Goal: Information Seeking & Learning: Learn about a topic

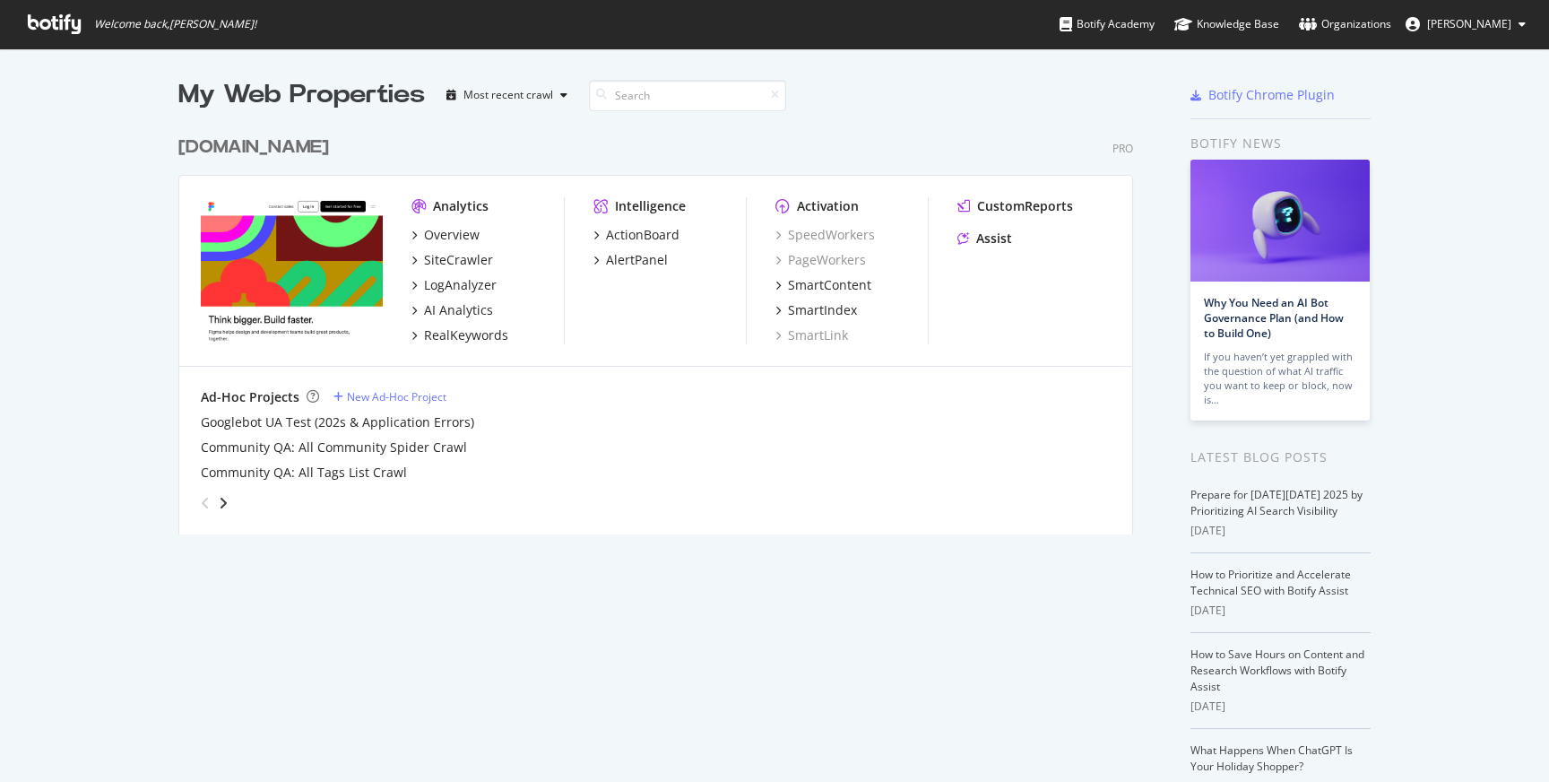
scroll to position [768, 1523]
click at [447, 278] on div "LogAnalyzer" at bounding box center [460, 285] width 73 height 18
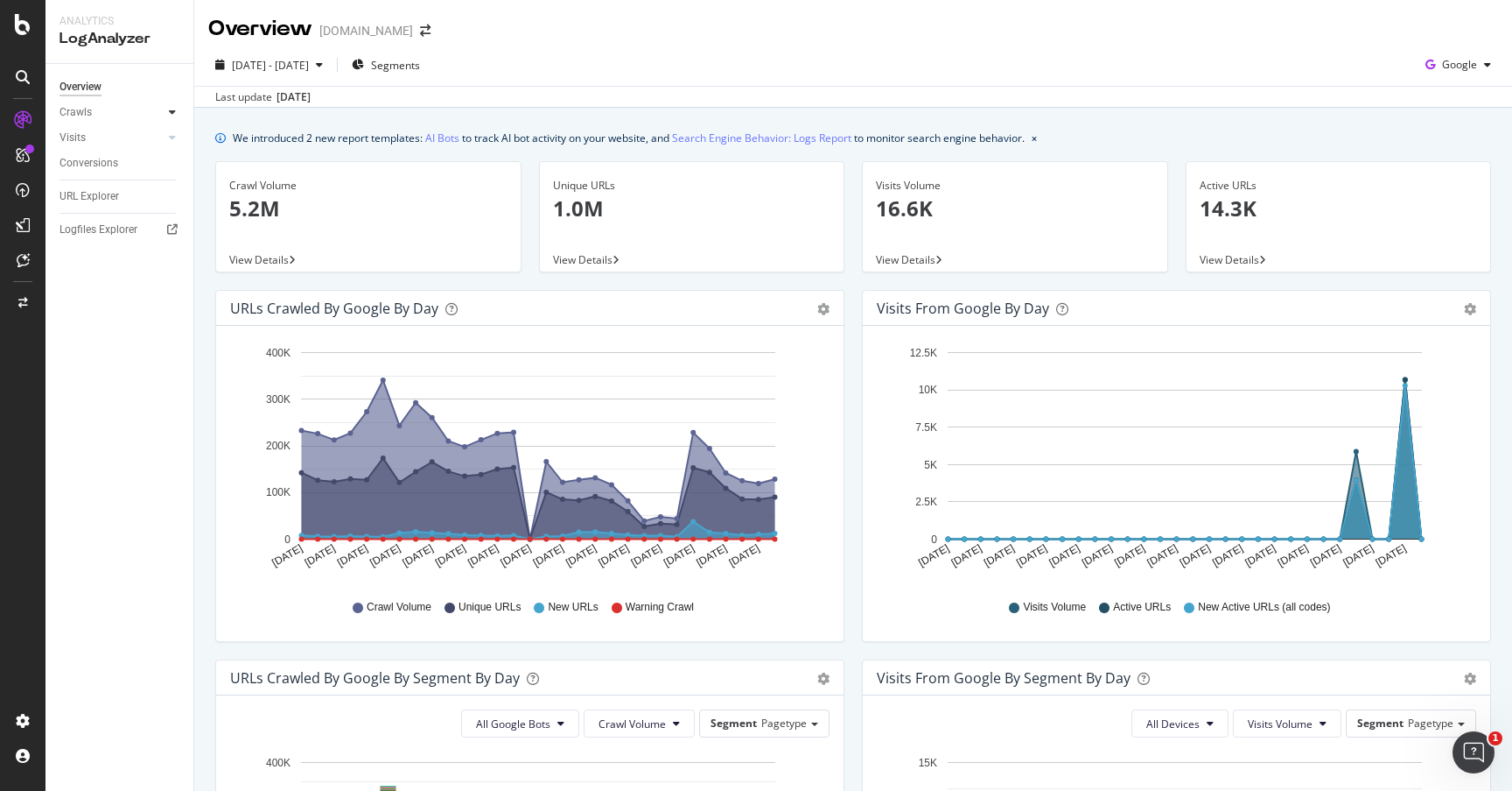
click at [175, 114] on icon at bounding box center [172, 111] width 7 height 11
click at [420, 72] on span "Segments" at bounding box center [395, 64] width 49 height 15
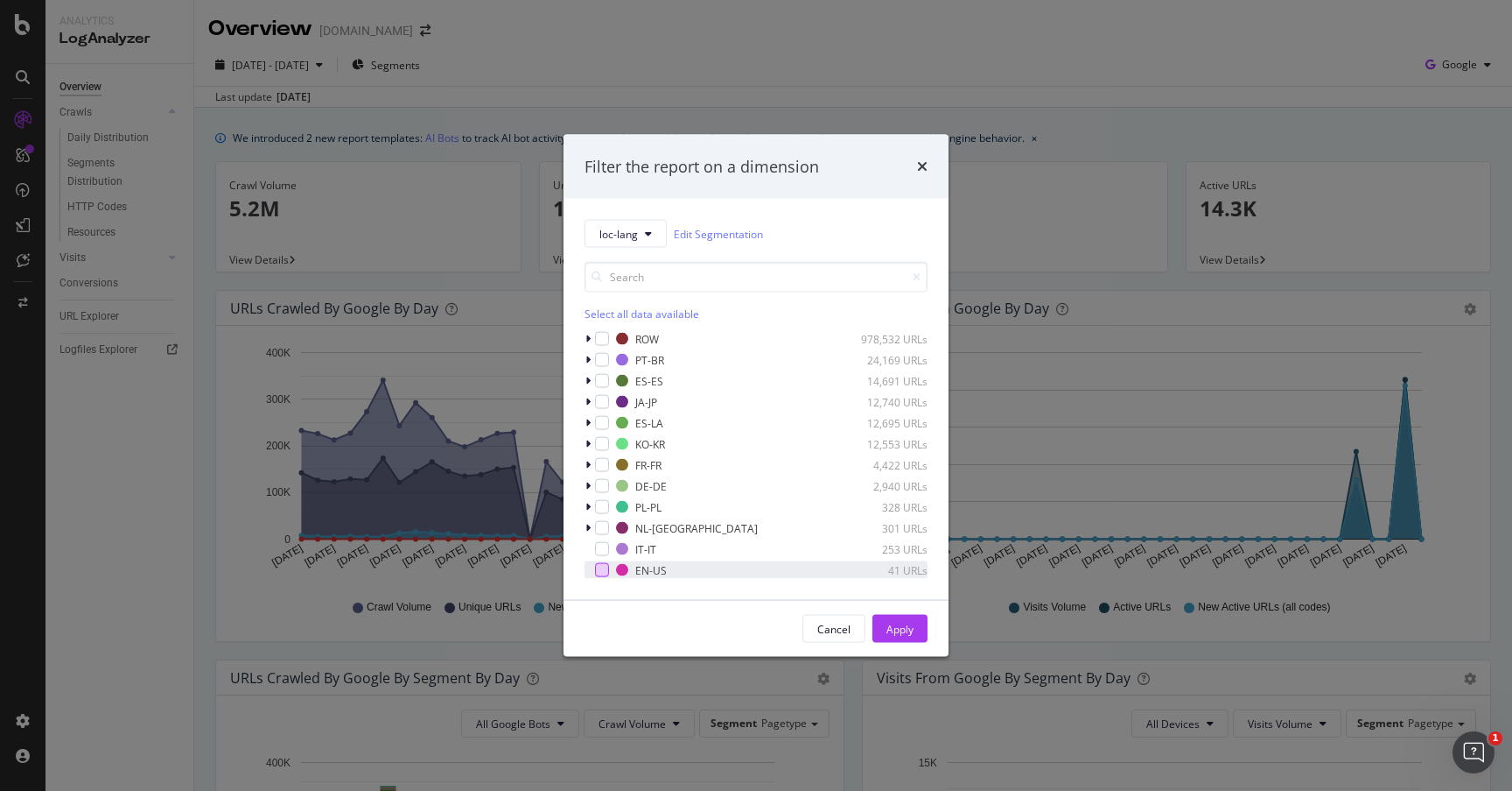
click at [605, 572] on div "modal" at bounding box center [602, 570] width 14 height 14
click at [665, 569] on div "EN-US" at bounding box center [651, 569] width 31 height 15
click at [659, 569] on div "EN-US" at bounding box center [651, 569] width 31 height 15
click at [589, 340] on icon "modal" at bounding box center [588, 339] width 5 height 11
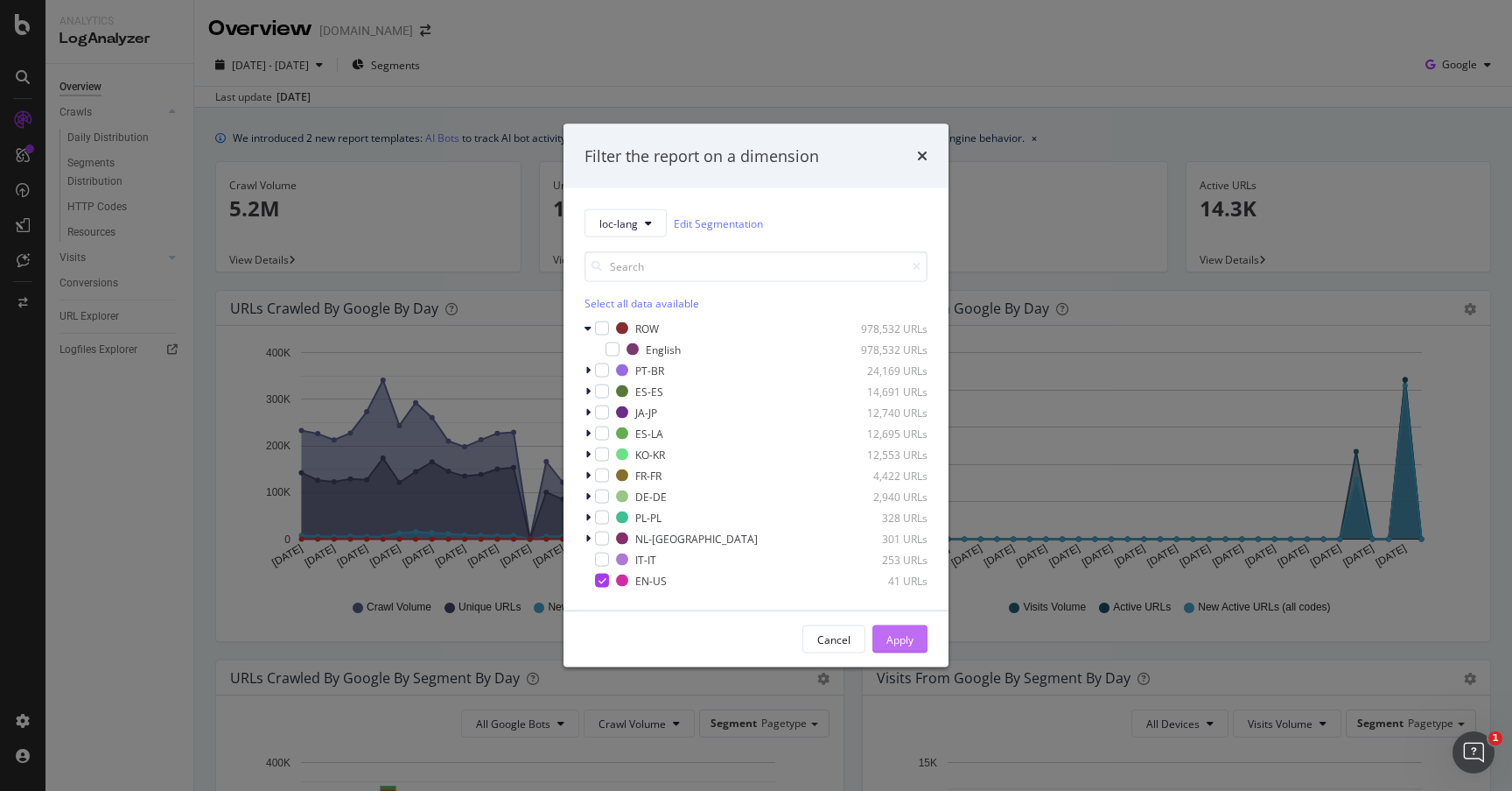
click at [899, 640] on div "Apply" at bounding box center [900, 639] width 27 height 15
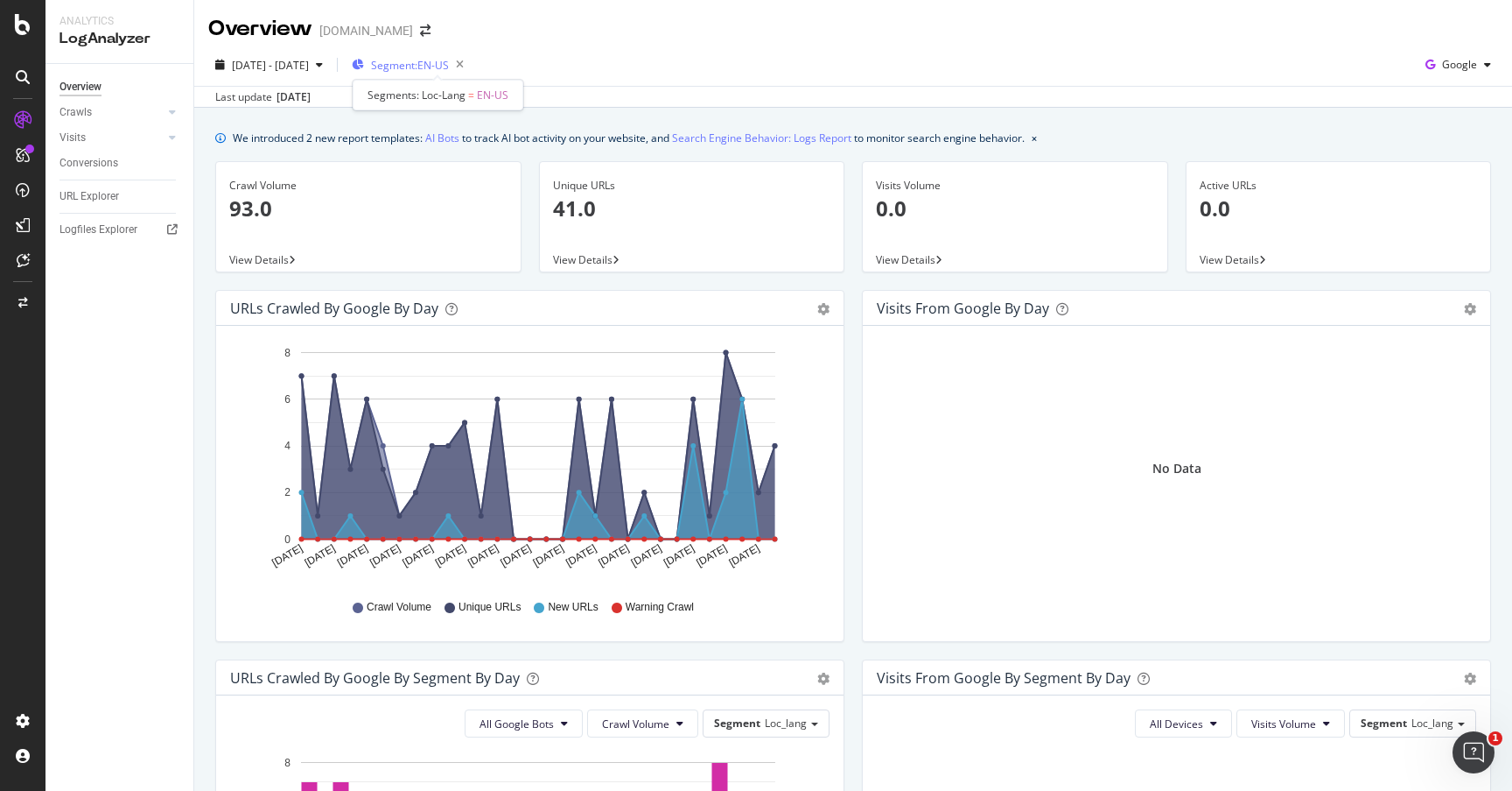
click at [449, 66] on span "Segment: EN-US" at bounding box center [410, 64] width 78 height 15
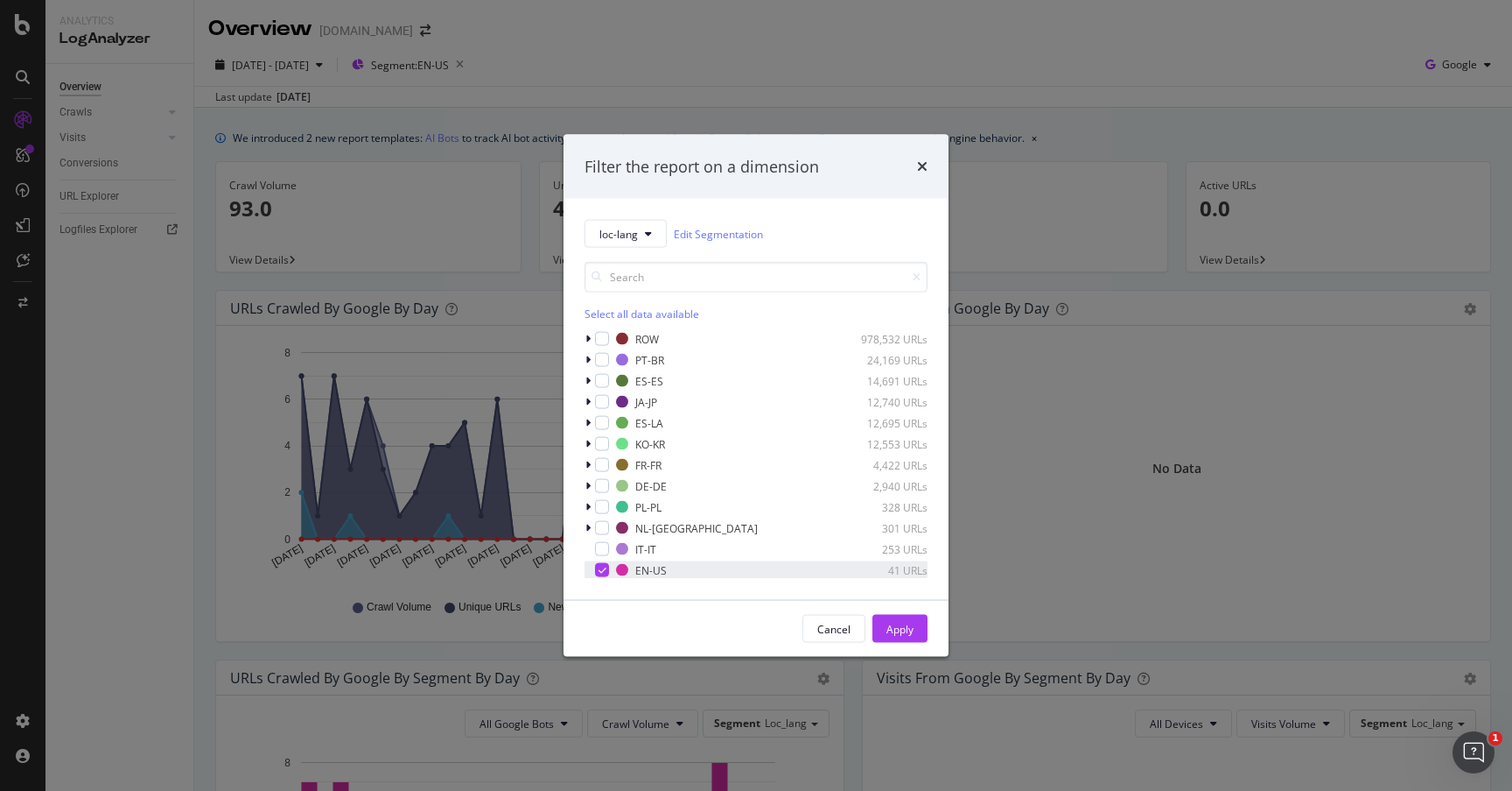
click at [598, 567] on icon "modal" at bounding box center [602, 569] width 8 height 9
click at [589, 421] on icon "modal" at bounding box center [588, 423] width 5 height 11
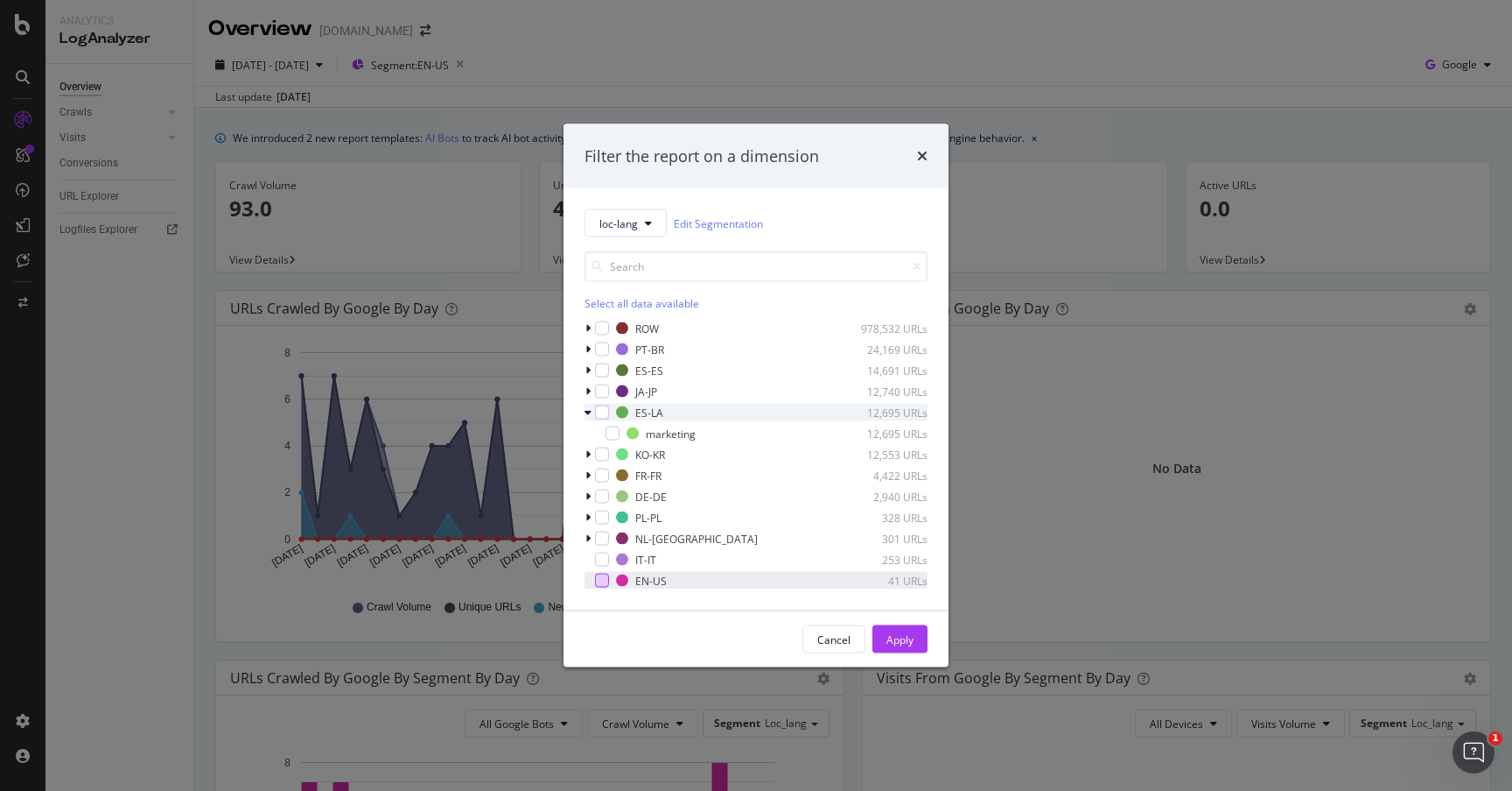
click at [589, 411] on icon "modal" at bounding box center [588, 412] width 7 height 11
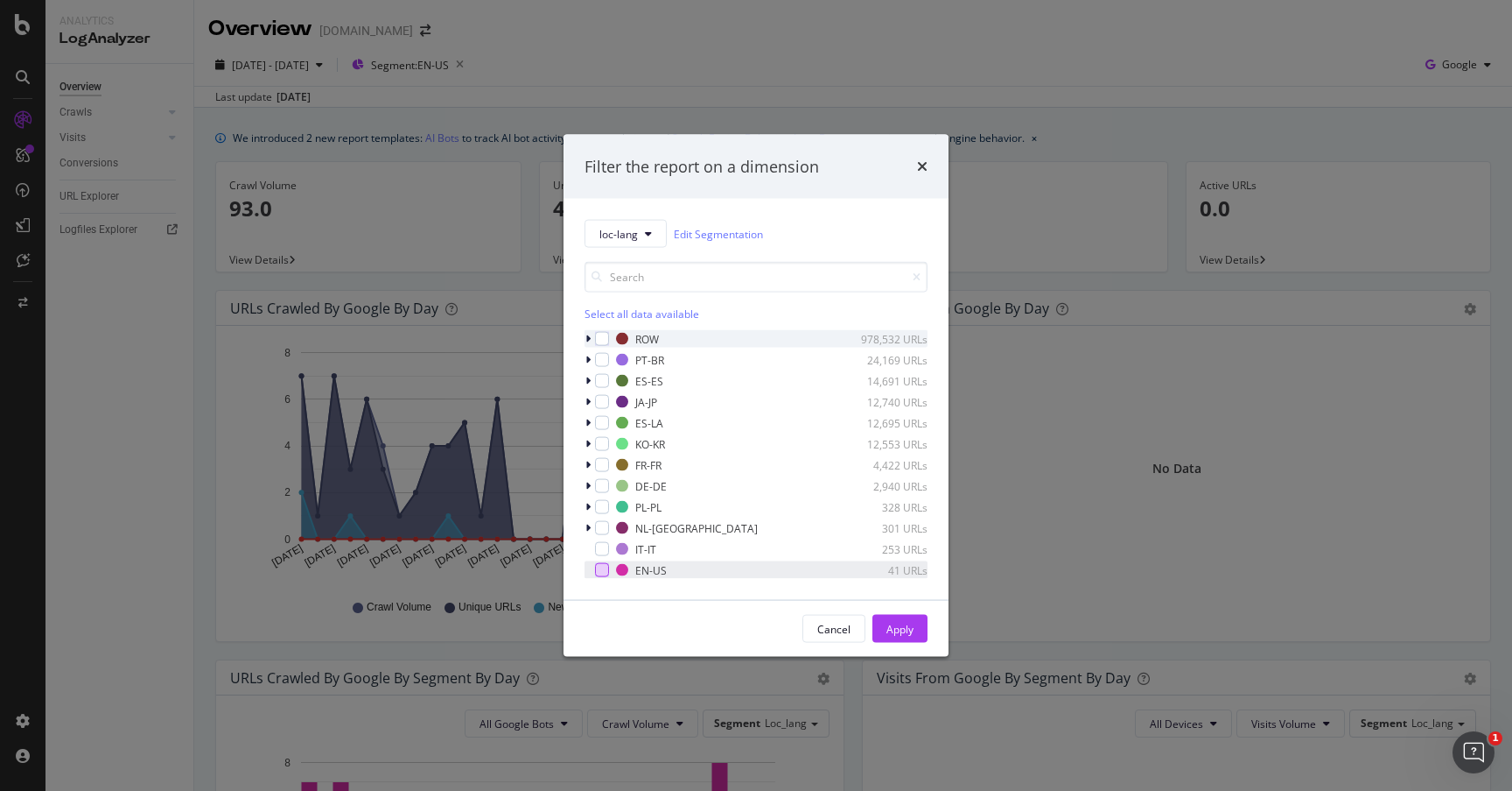
click at [586, 335] on icon "modal" at bounding box center [588, 339] width 5 height 11
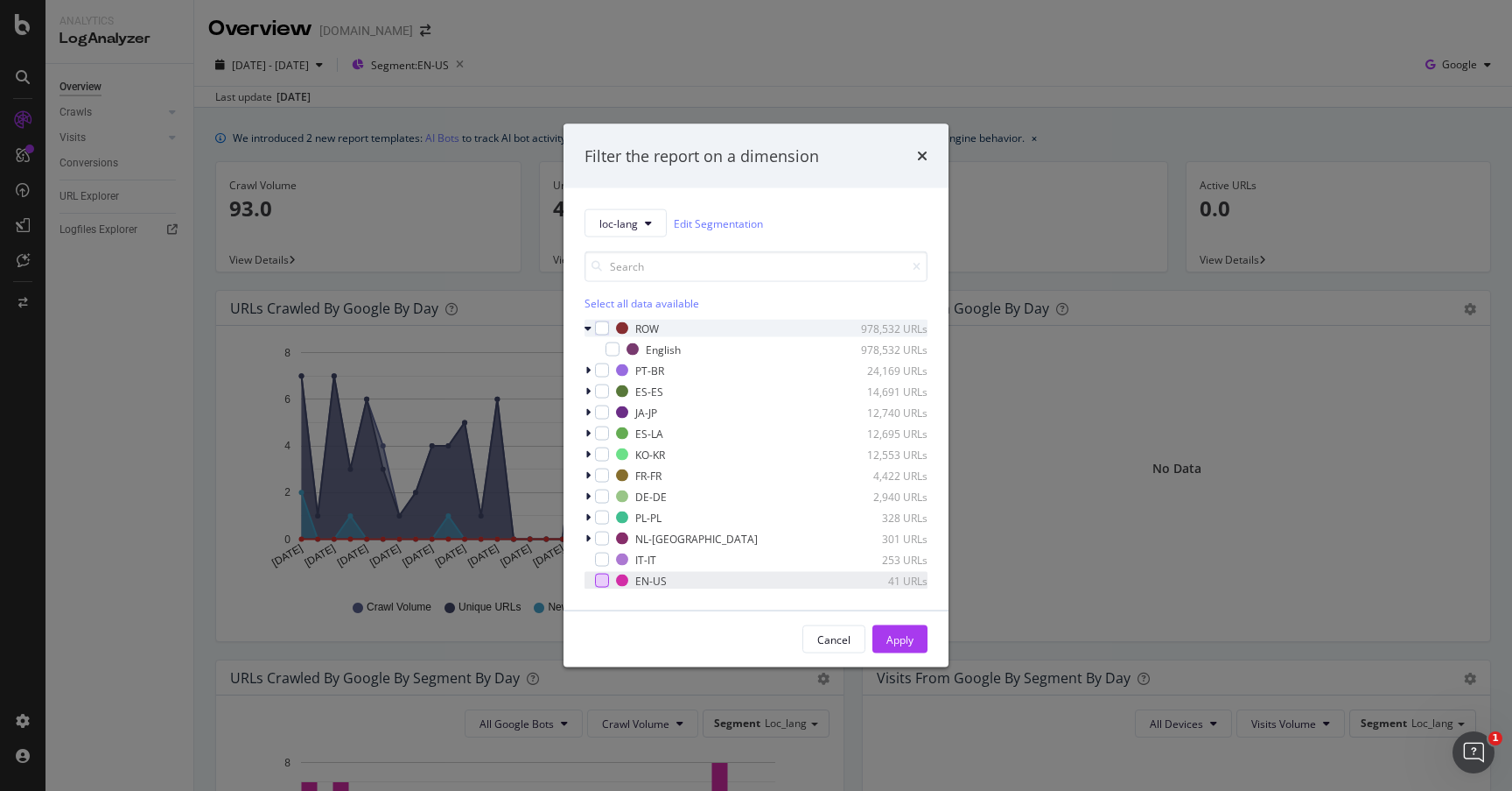
click at [590, 328] on icon "modal" at bounding box center [588, 328] width 7 height 11
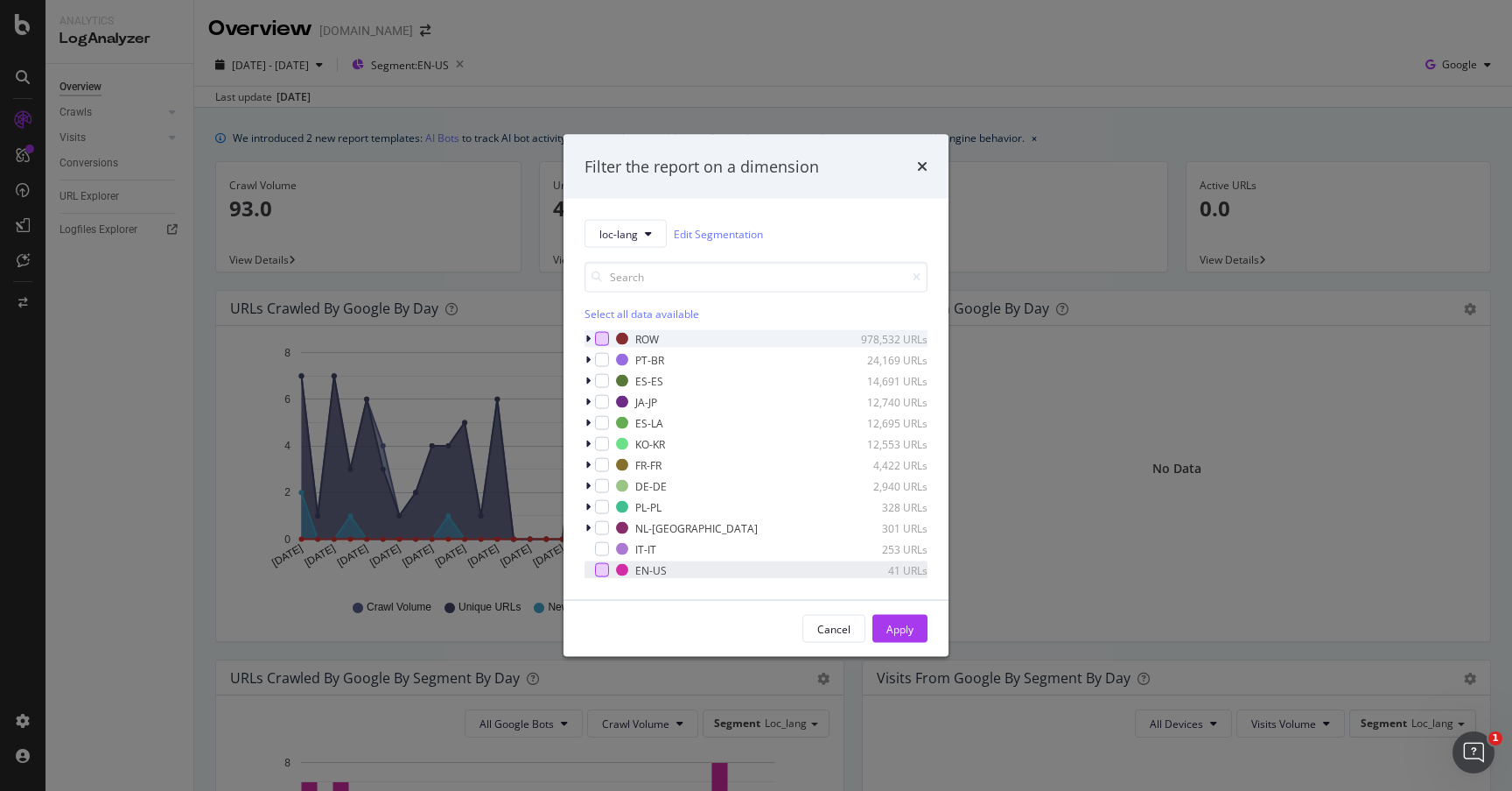
click at [604, 336] on div "modal" at bounding box center [602, 339] width 14 height 14
click at [908, 629] on div "Apply" at bounding box center [900, 628] width 27 height 15
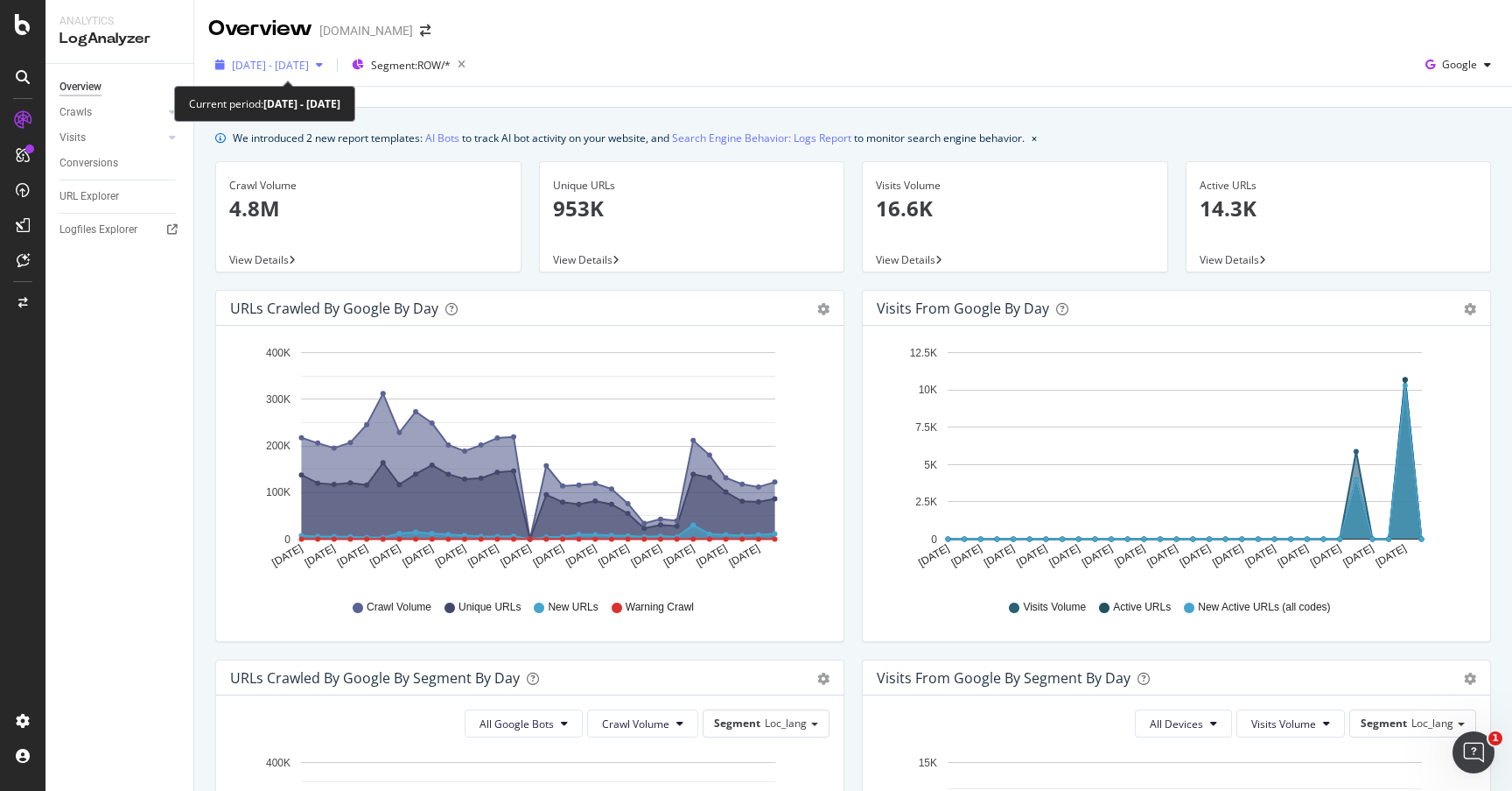
click at [309, 67] on span "[DATE] - [DATE]" at bounding box center [270, 64] width 77 height 15
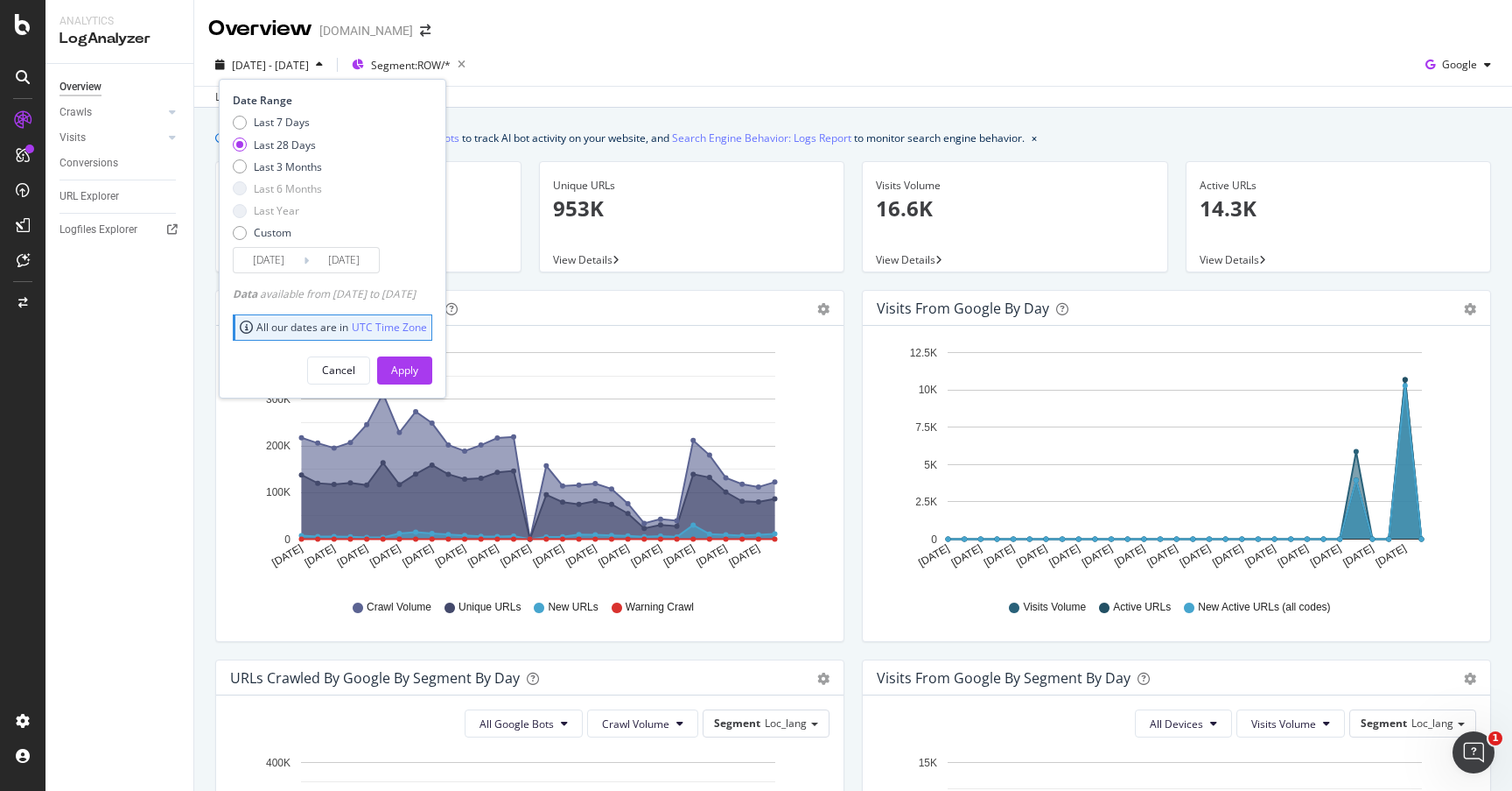
click at [577, 72] on div "[DATE] - [DATE] Segment: ROW/* Date Range Last 7 Days Last 28 Days Last 3 Month…" at bounding box center [853, 68] width 1318 height 35
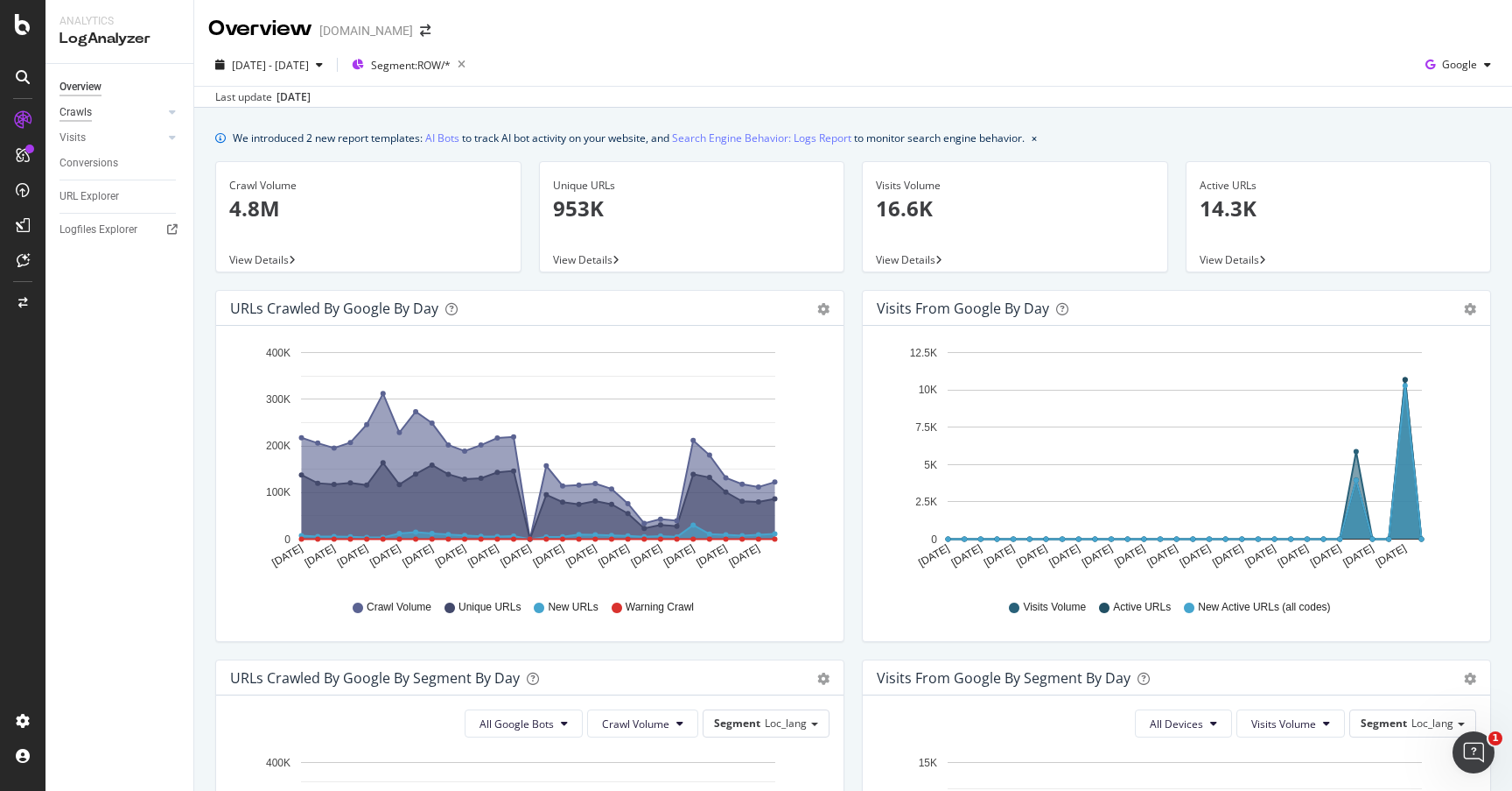
click at [80, 110] on div "Crawls" at bounding box center [75, 112] width 32 height 19
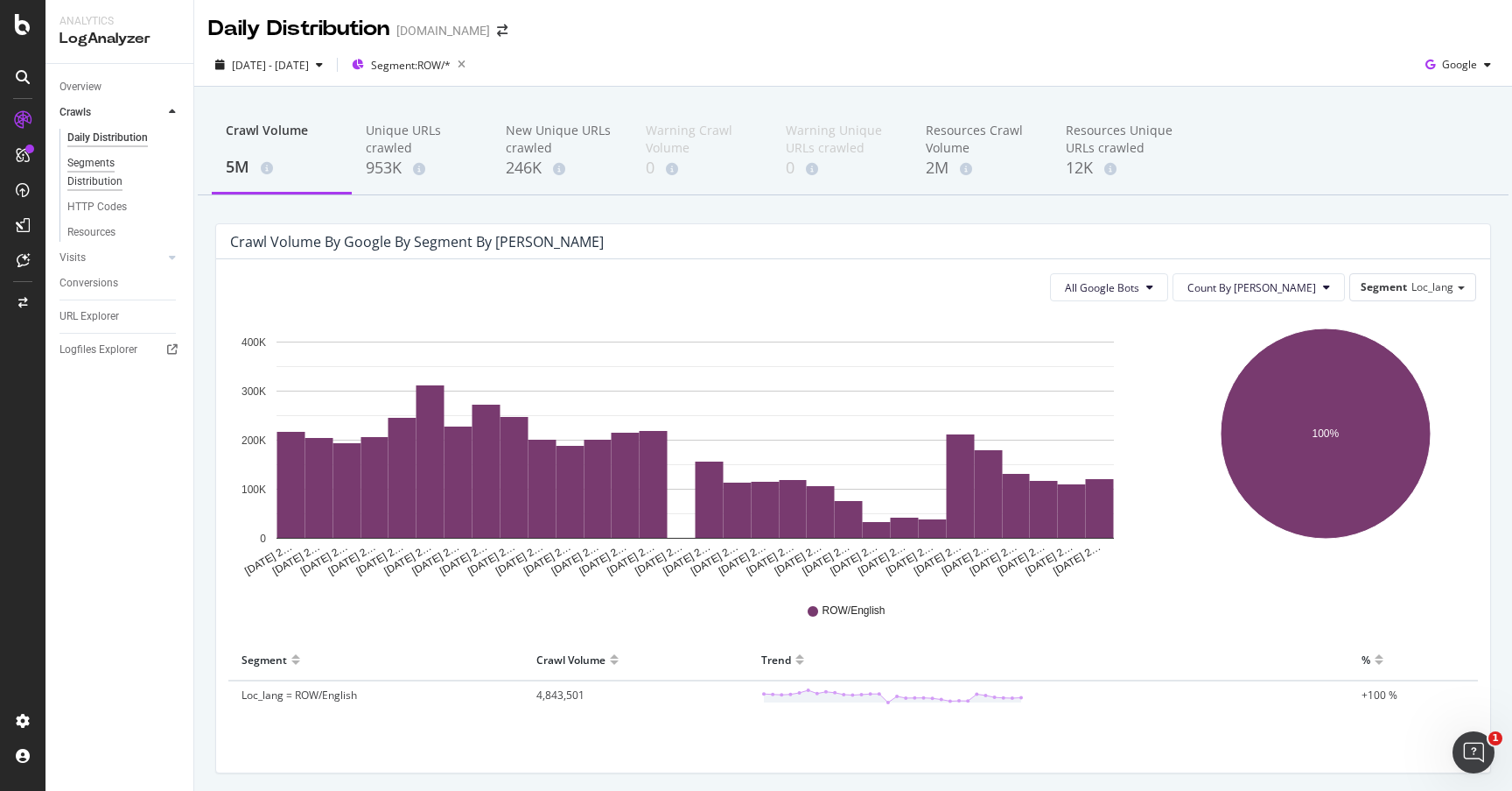
click at [113, 165] on div "Segments Distribution" at bounding box center [116, 173] width 98 height 37
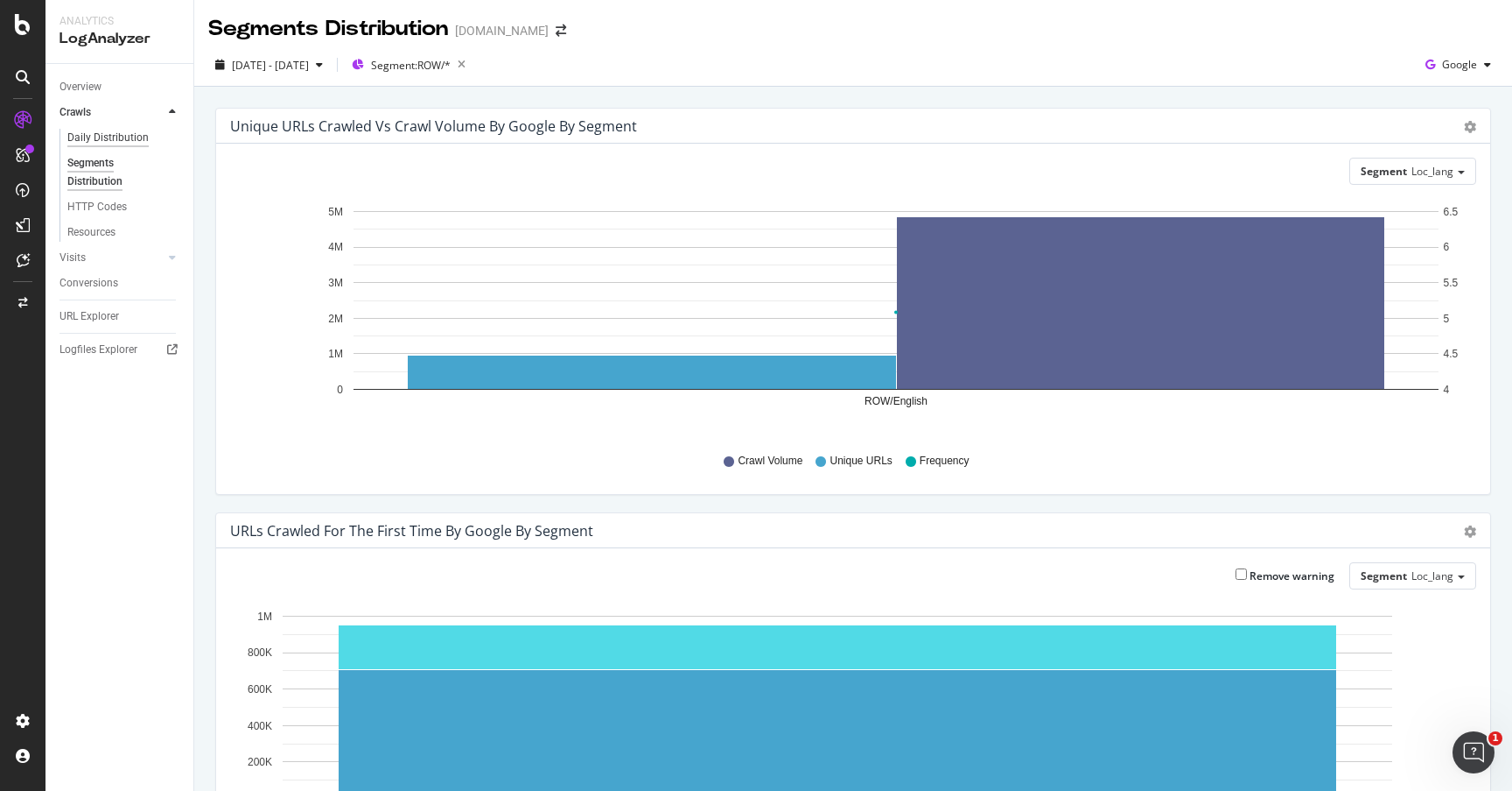
click at [114, 137] on div "Daily Distribution" at bounding box center [107, 138] width 81 height 19
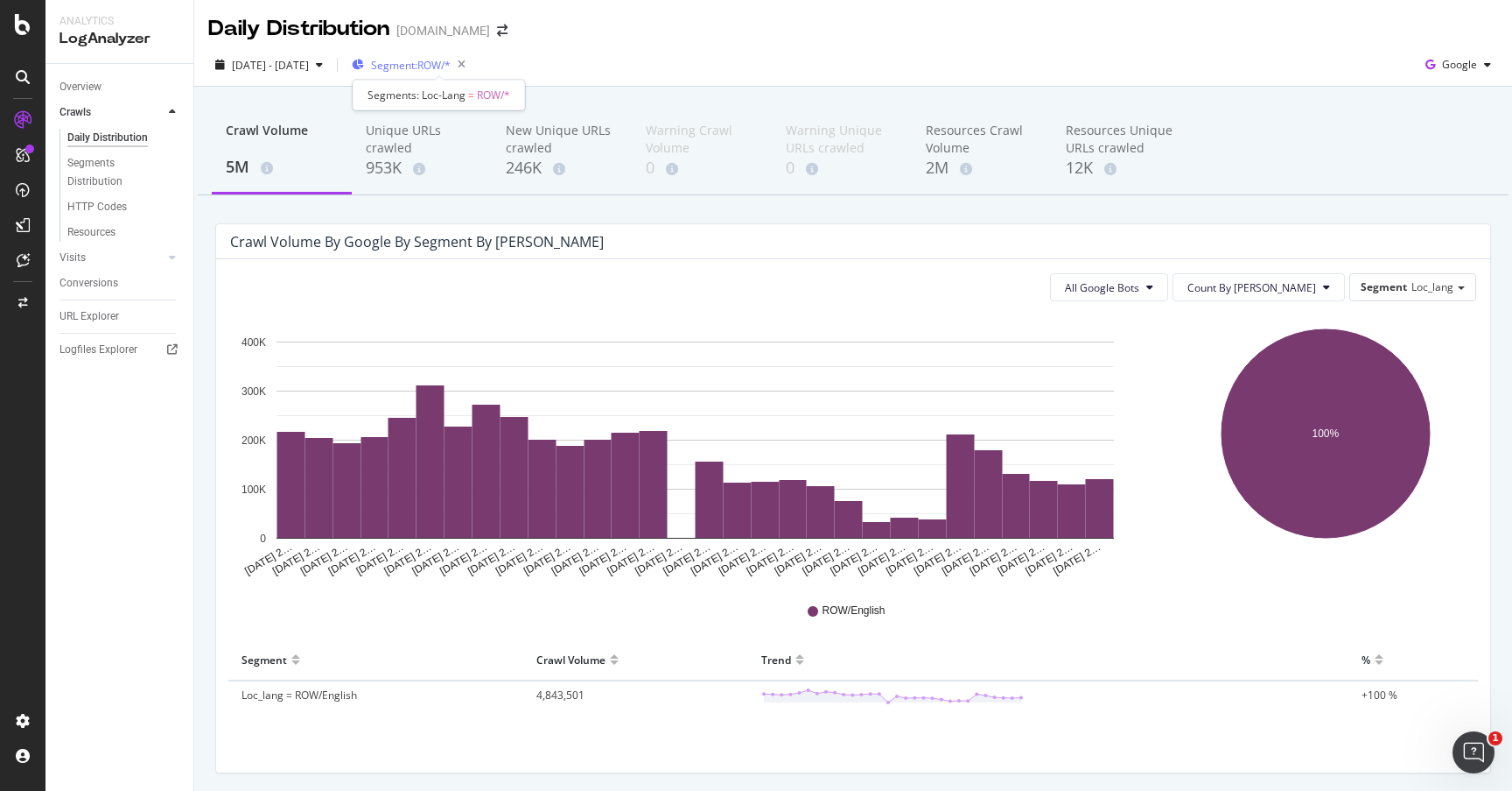
click at [451, 69] on span "Segment: ROW/*" at bounding box center [411, 64] width 80 height 15
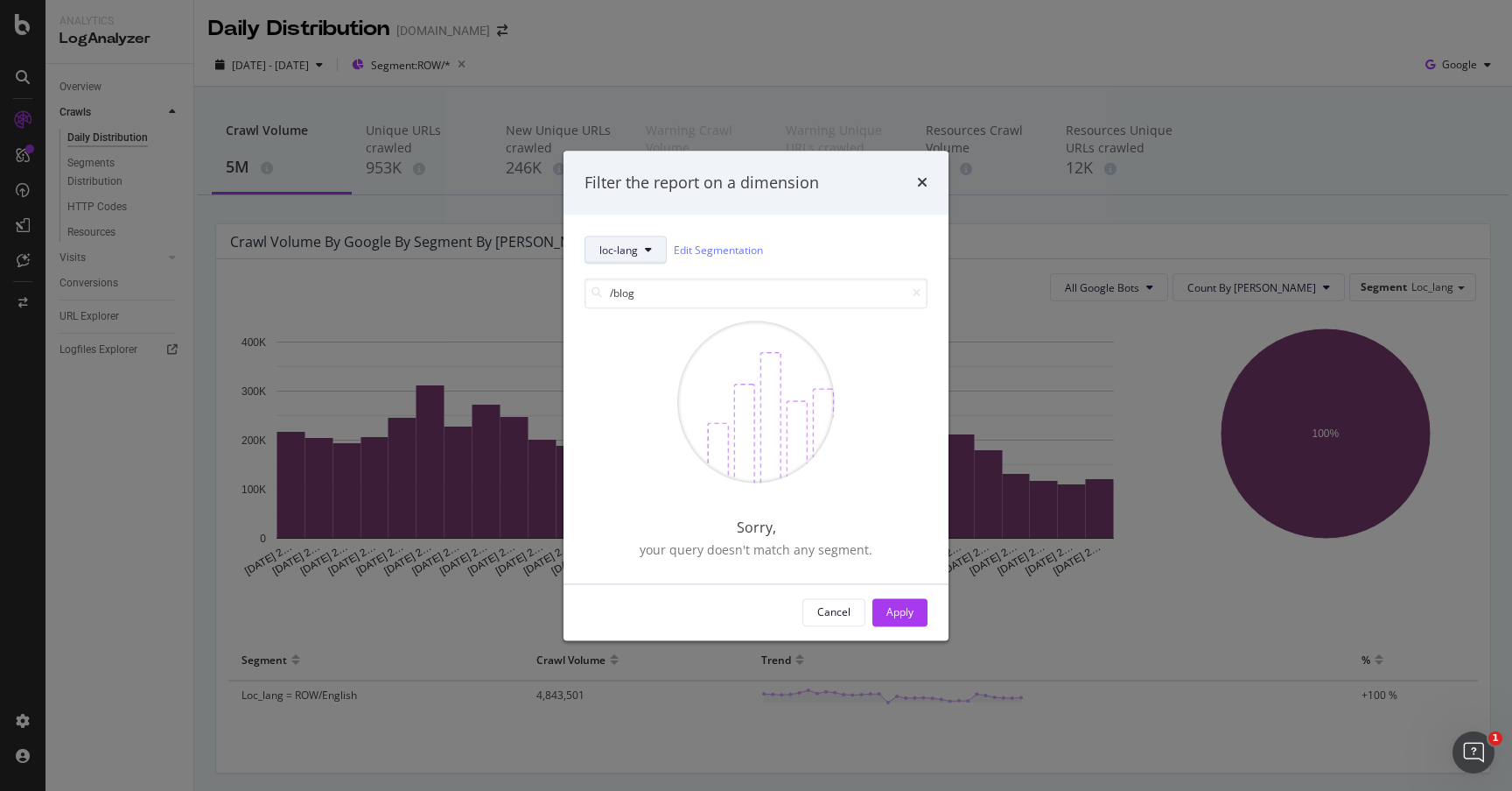
type input "/blog"
click at [656, 254] on button "loc-lang" at bounding box center [626, 250] width 82 height 28
click at [638, 319] on span "pagetype" at bounding box center [631, 313] width 63 height 16
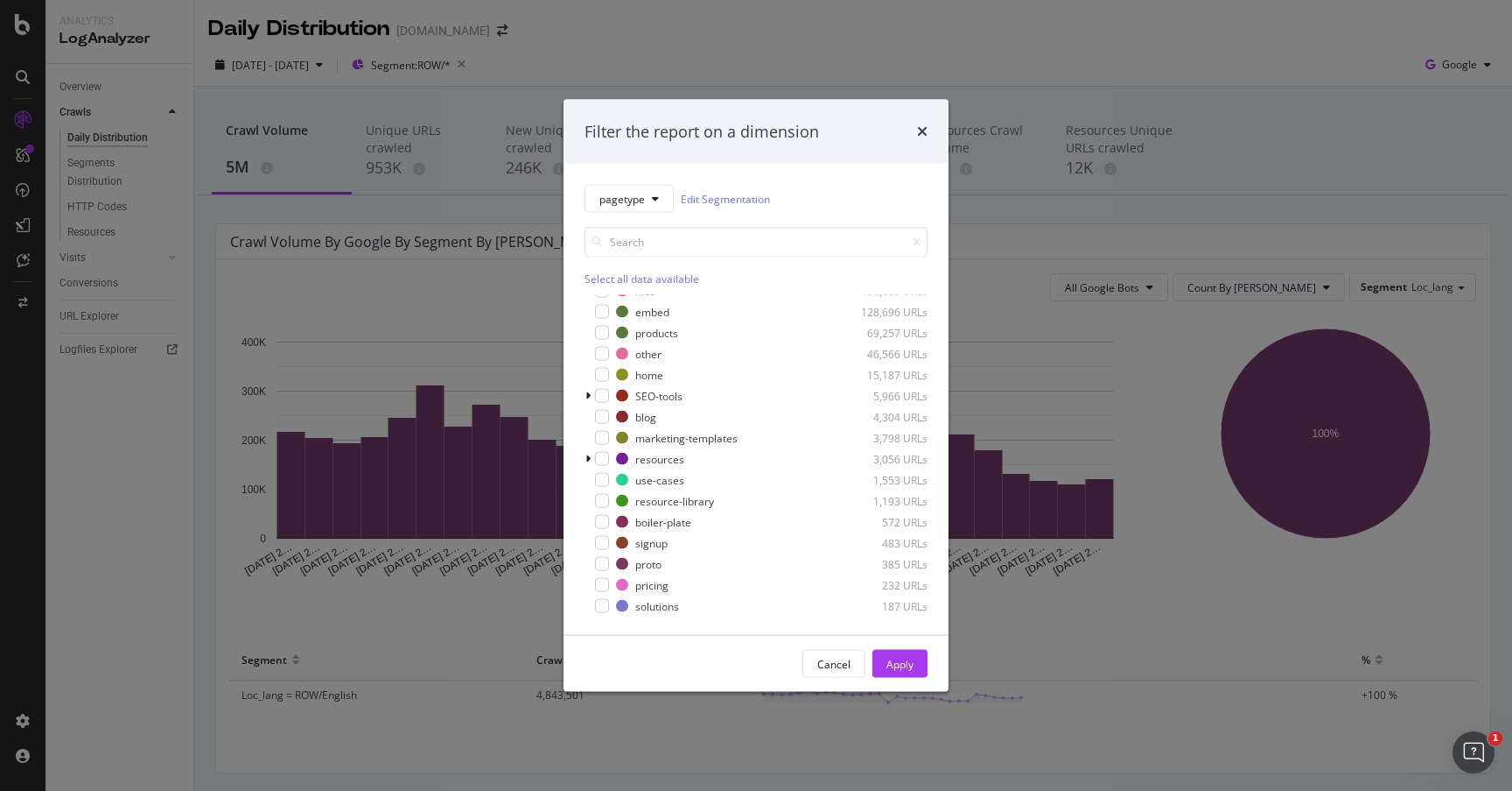
scroll to position [35, 0]
click at [597, 421] on div "modal" at bounding box center [602, 416] width 14 height 14
click at [919, 663] on button "Apply" at bounding box center [900, 663] width 55 height 28
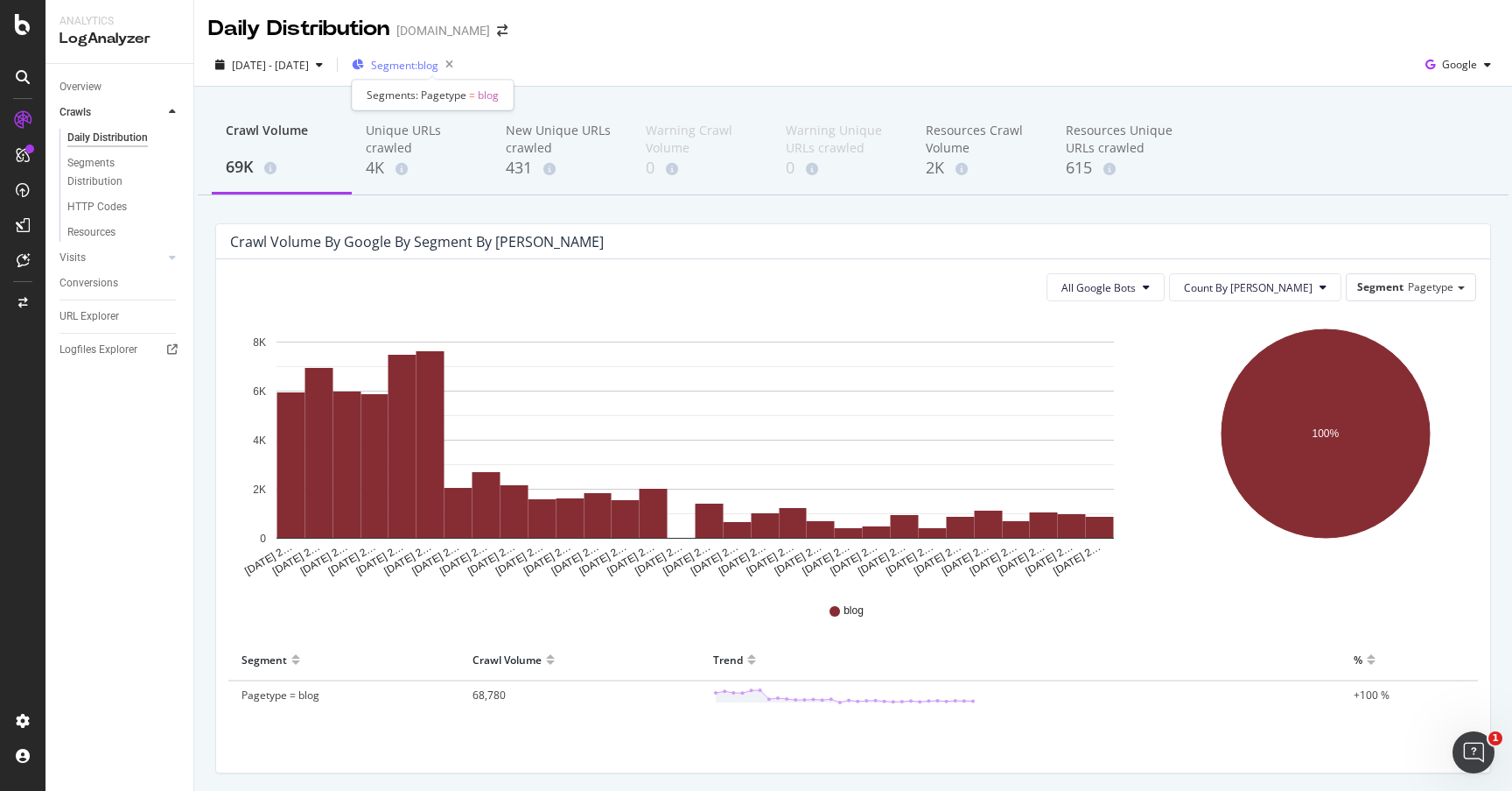
click at [425, 62] on span "Segment: blog" at bounding box center [404, 64] width 67 height 15
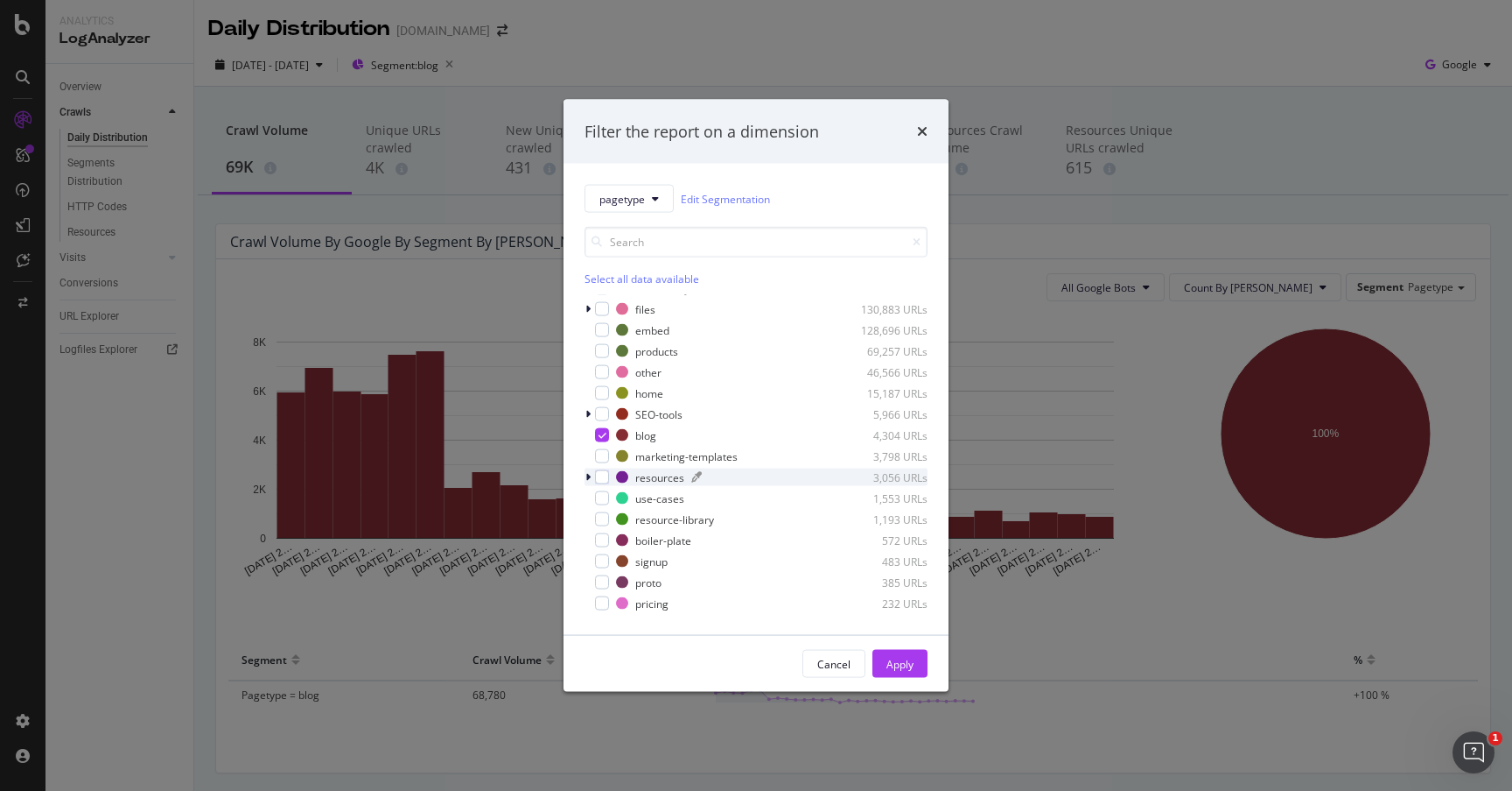
scroll to position [38, 0]
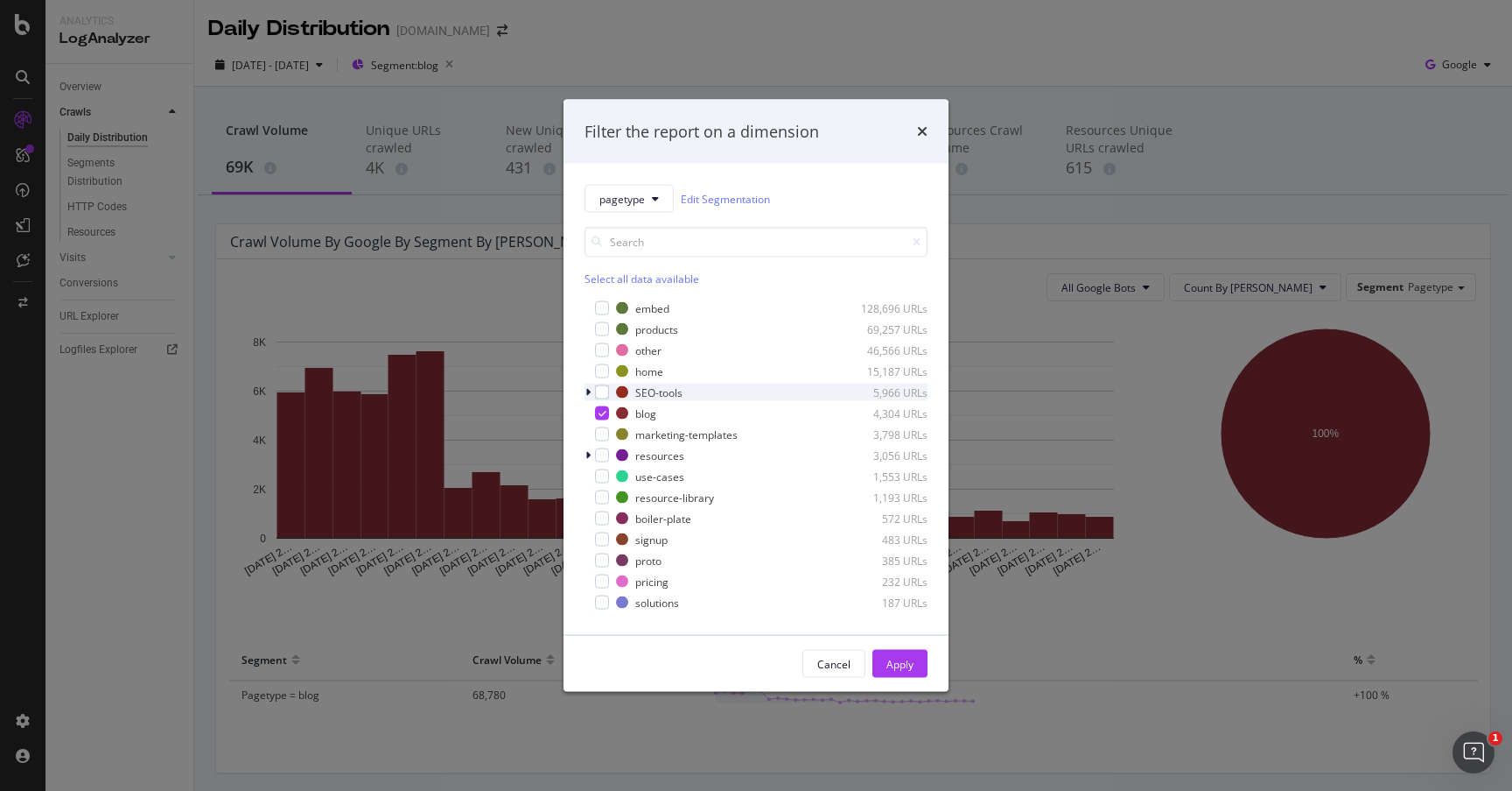
click at [586, 393] on icon "modal" at bounding box center [588, 392] width 5 height 11
click at [588, 392] on icon "modal" at bounding box center [588, 392] width 7 height 11
click at [923, 125] on icon "times" at bounding box center [922, 131] width 11 height 14
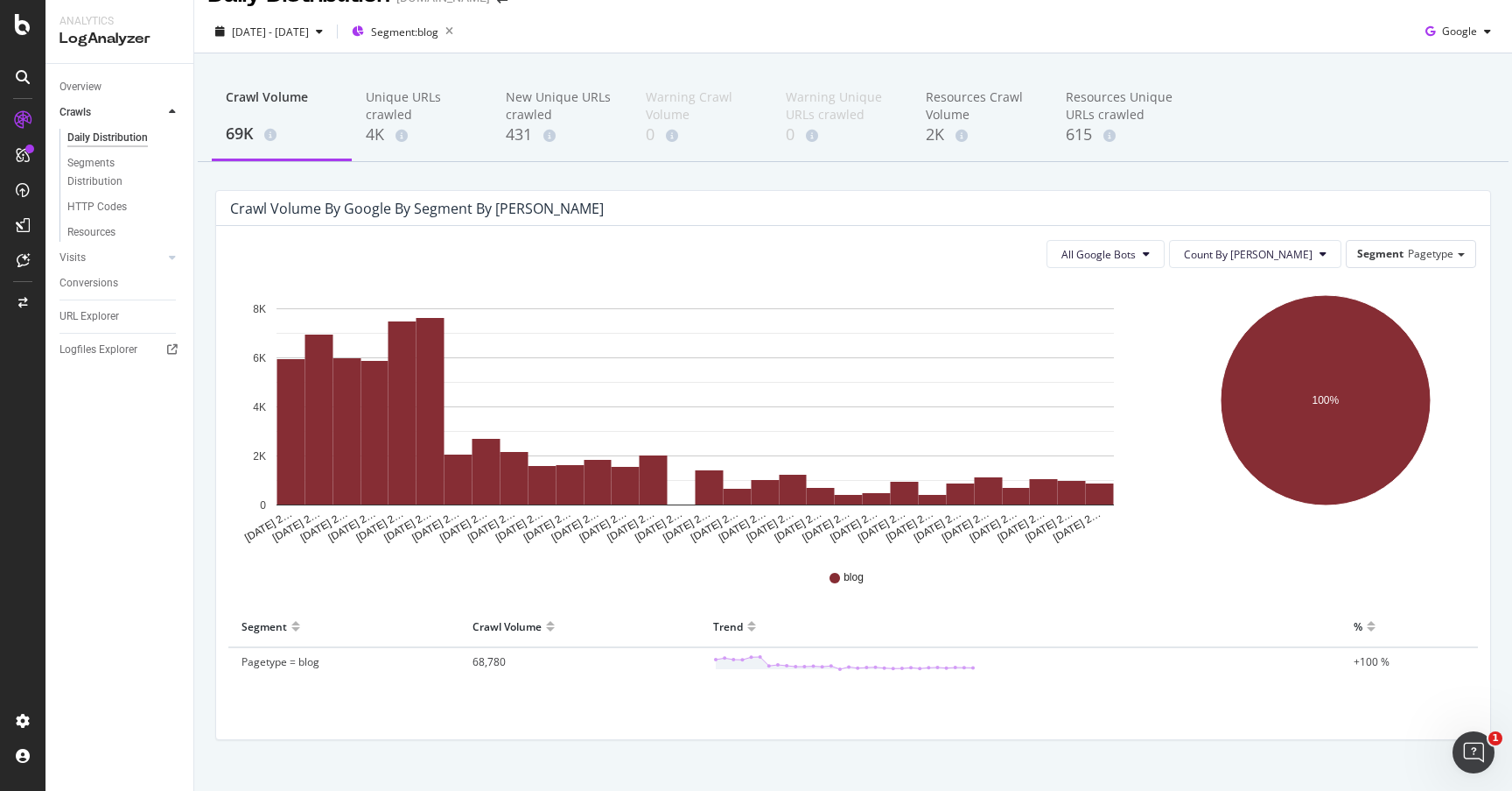
scroll to position [0, 0]
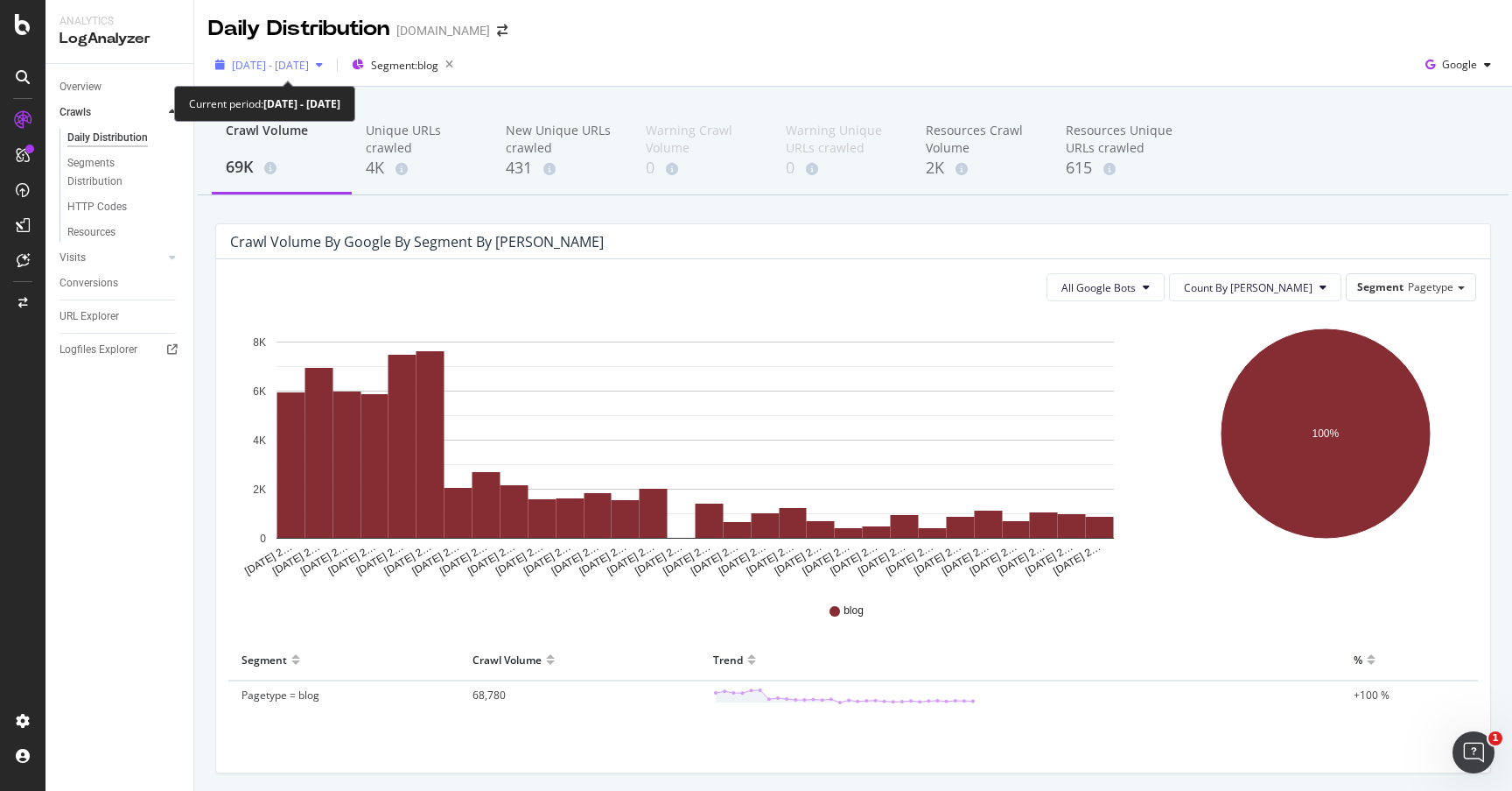
click at [330, 63] on div "button" at bounding box center [320, 64] width 21 height 11
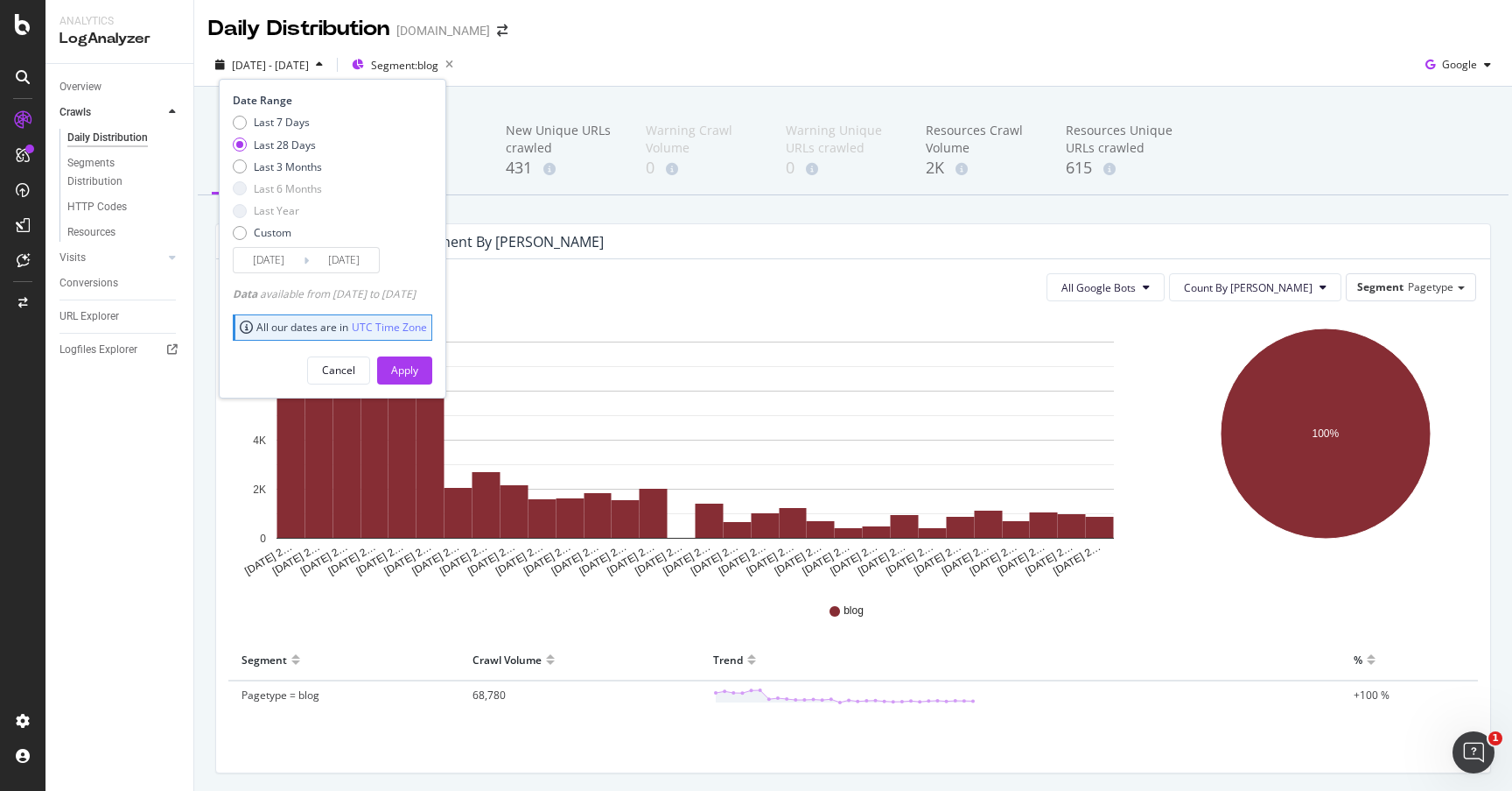
click at [360, 266] on input "[DATE]" at bounding box center [345, 260] width 70 height 24
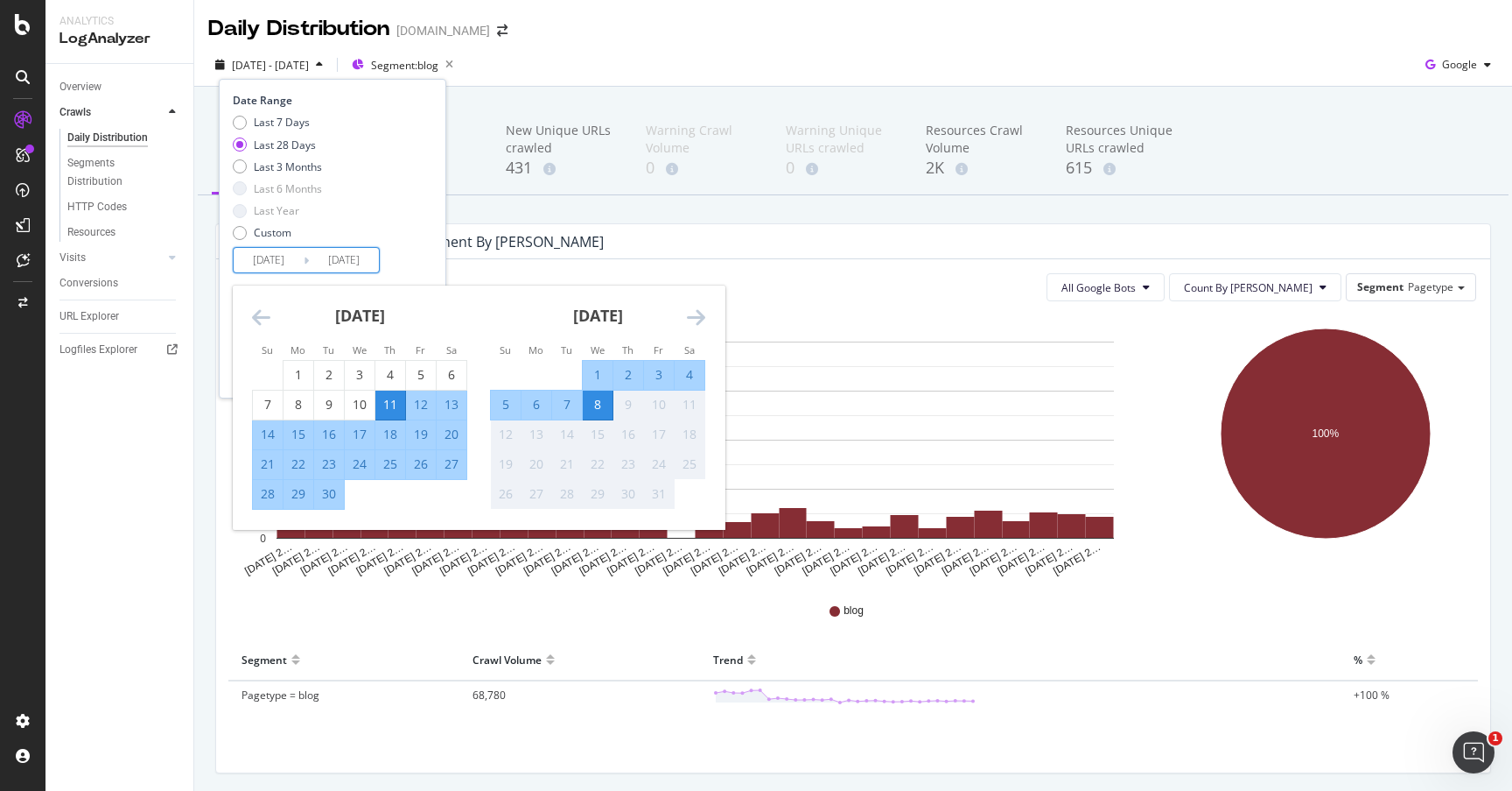
click at [785, 312] on div "All Google Bots Count By Day Segment Pagetype Hold CMD (⌘) while clicking to fi…" at bounding box center [853, 515] width 1275 height 513
